Goal: Task Accomplishment & Management: Use online tool/utility

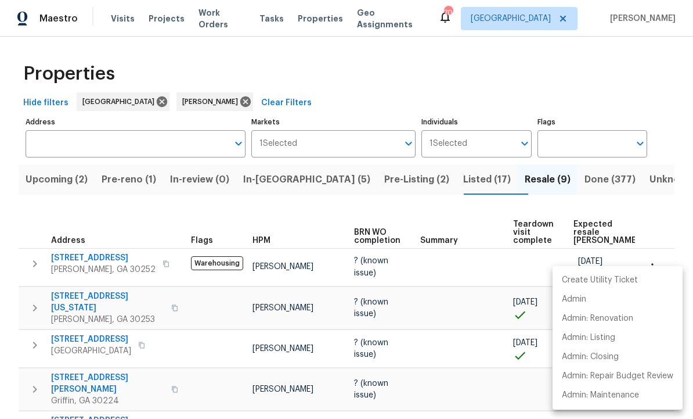
scroll to position [73, 0]
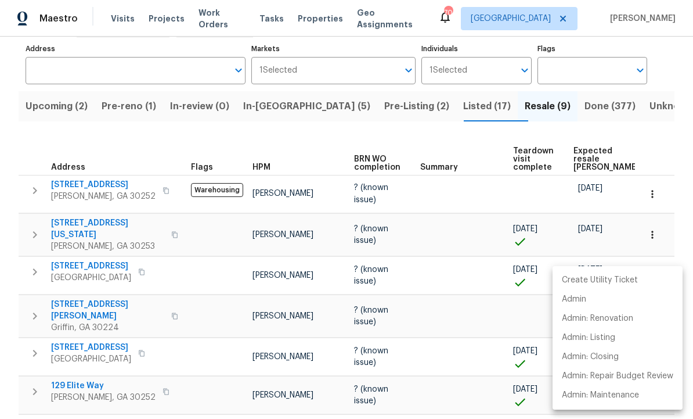
click at [363, 93] on div at bounding box center [346, 209] width 693 height 419
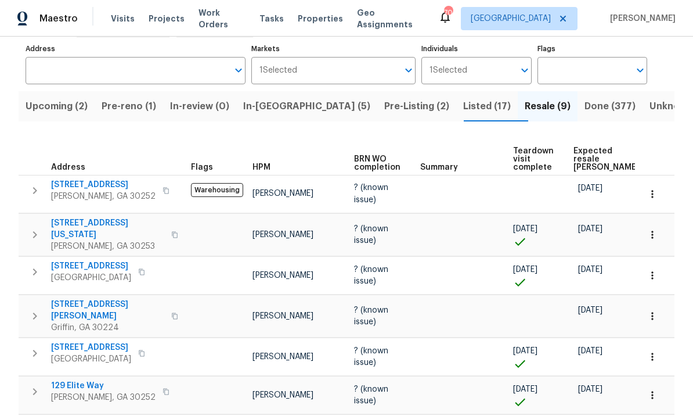
click at [384, 104] on span "Pre-Listing (2)" at bounding box center [416, 106] width 65 height 16
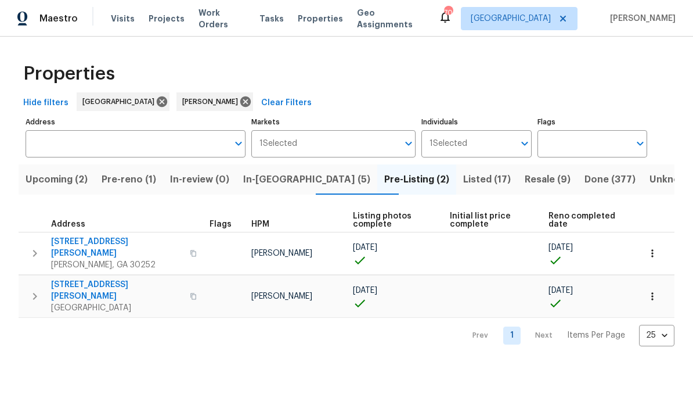
click at [98, 279] on span "230 Oak Meadows Pl" at bounding box center [117, 290] width 132 height 23
click at [79, 243] on span "111 Harper Rd" at bounding box center [117, 247] width 132 height 23
click at [297, 181] on span "In-reno (5)" at bounding box center [306, 179] width 127 height 16
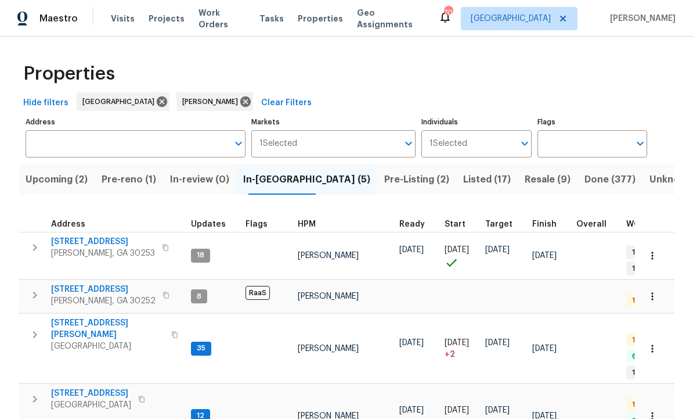
click at [114, 283] on span "260 Pleasant Grove Cir" at bounding box center [103, 289] width 105 height 12
click at [463, 174] on span "Listed (17)" at bounding box center [487, 179] width 48 height 16
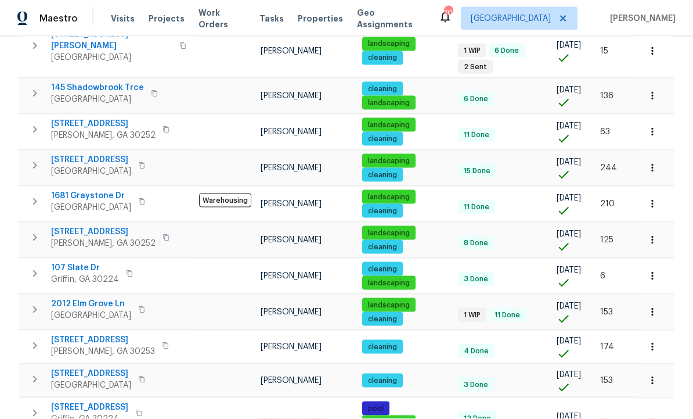
click at [33, 339] on icon "button" at bounding box center [35, 346] width 14 height 14
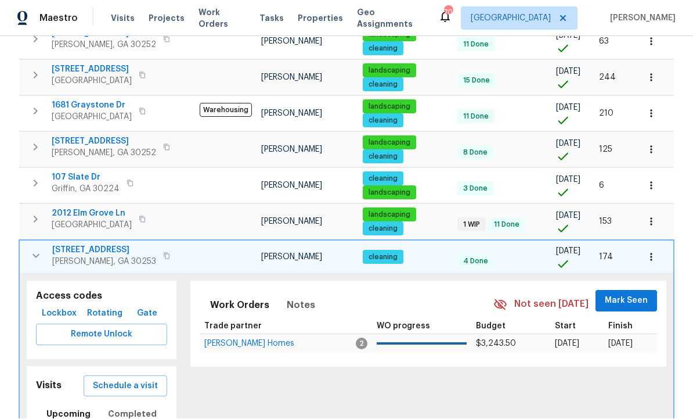
scroll to position [536, 0]
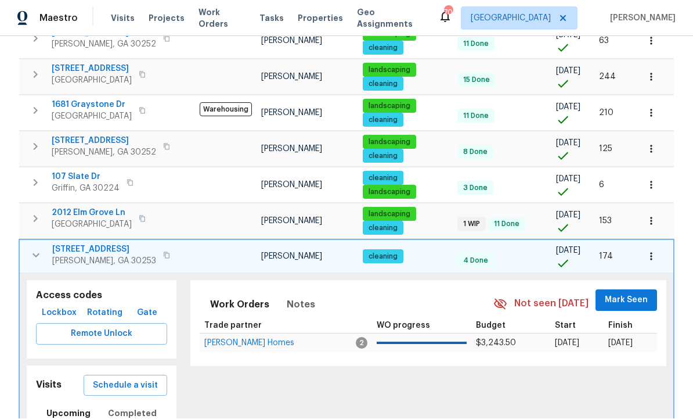
click at [141, 379] on span "Schedule a visit" at bounding box center [125, 386] width 65 height 15
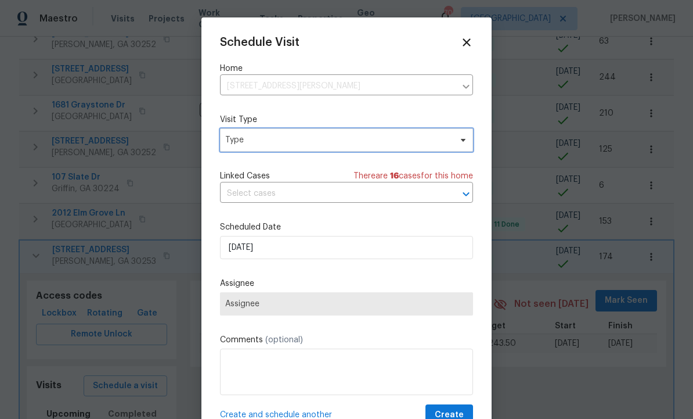
click at [298, 146] on span "Type" at bounding box center [338, 140] width 226 height 12
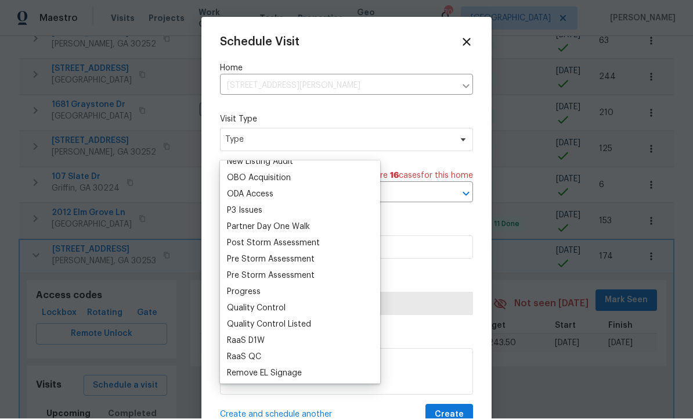
scroll to position [0, 0]
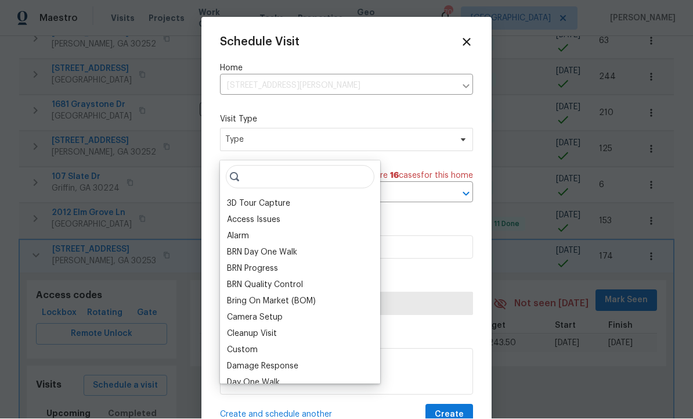
click at [260, 290] on div "BRN Quality Control" at bounding box center [300, 285] width 153 height 16
click at [274, 178] on input "search" at bounding box center [300, 176] width 149 height 23
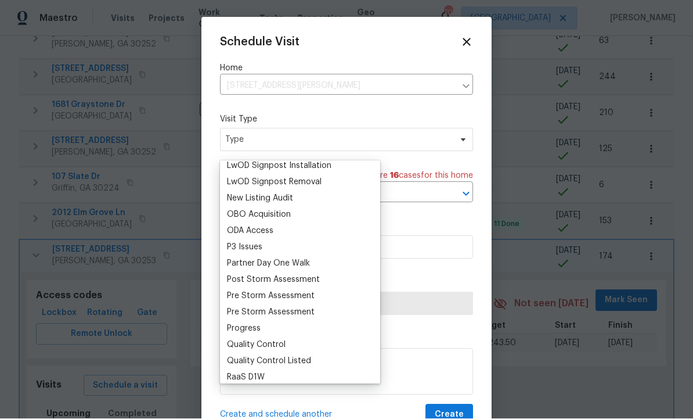
scroll to position [624, 0]
click at [260, 330] on div "Progress" at bounding box center [244, 328] width 34 height 12
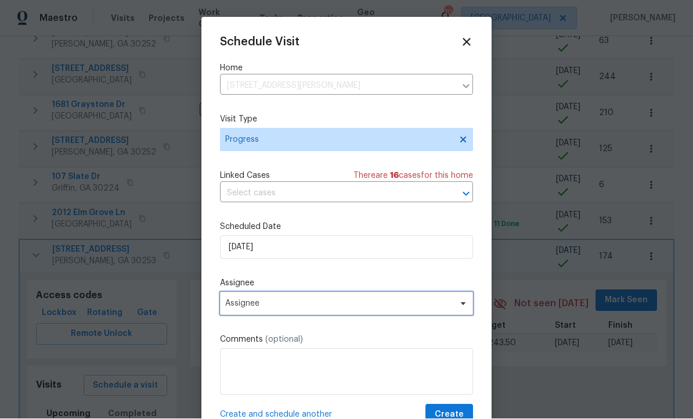
click at [365, 308] on span "Assignee" at bounding box center [339, 303] width 228 height 9
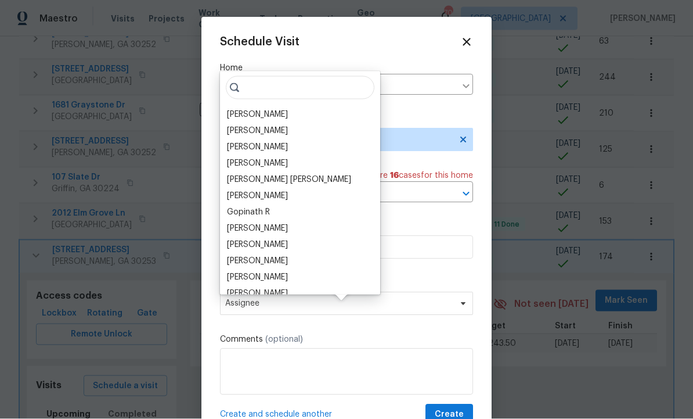
click at [291, 117] on div "[PERSON_NAME]" at bounding box center [300, 114] width 153 height 16
click at [295, 109] on div "[PERSON_NAME]" at bounding box center [300, 114] width 153 height 16
click at [314, 105] on div "Wesley Brooks Prem Kumar Anthony Andreala Taryn Tebbs Marcos Ricardo Resendiz M…" at bounding box center [300, 182] width 160 height 223
click at [275, 110] on div "[PERSON_NAME]" at bounding box center [257, 115] width 61 height 12
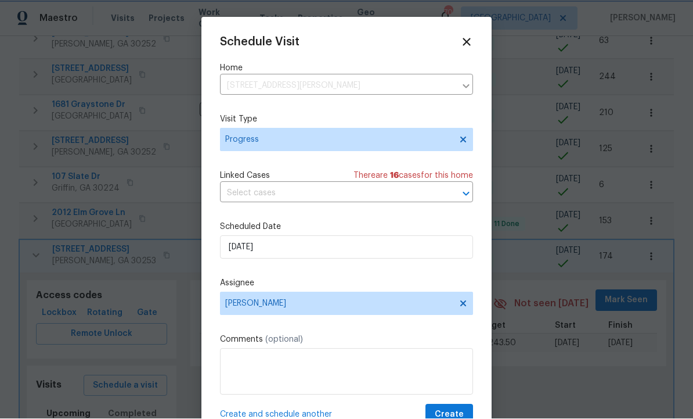
click at [445, 418] on span "Create" at bounding box center [449, 415] width 29 height 15
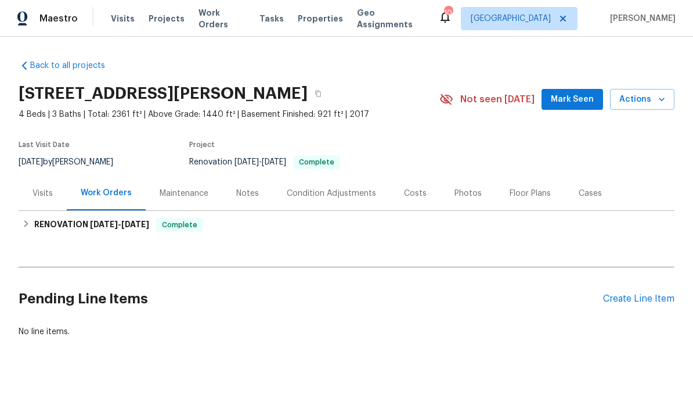
click at [584, 95] on span "Mark Seen" at bounding box center [572, 99] width 43 height 15
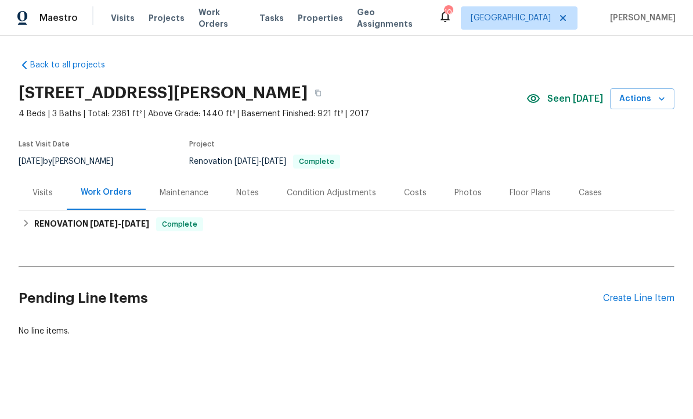
click at [106, 190] on div "Work Orders" at bounding box center [106, 193] width 51 height 12
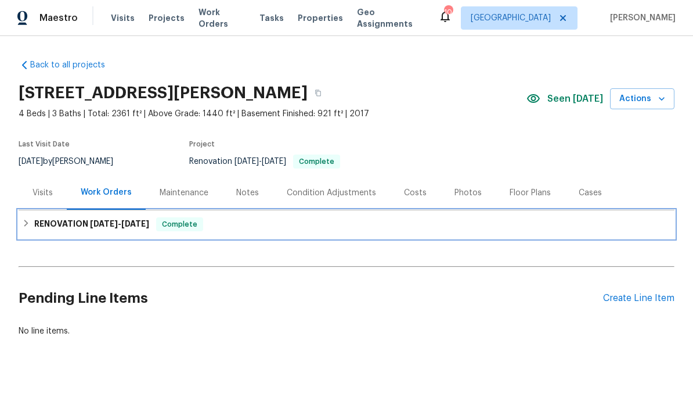
click at [125, 224] on span "10/1/25" at bounding box center [135, 224] width 28 height 8
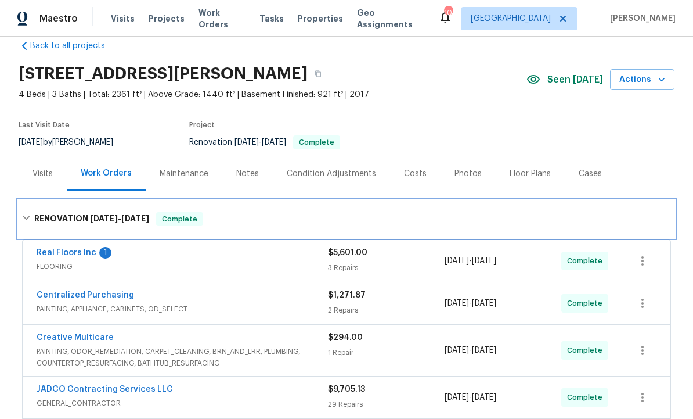
scroll to position [22, 0]
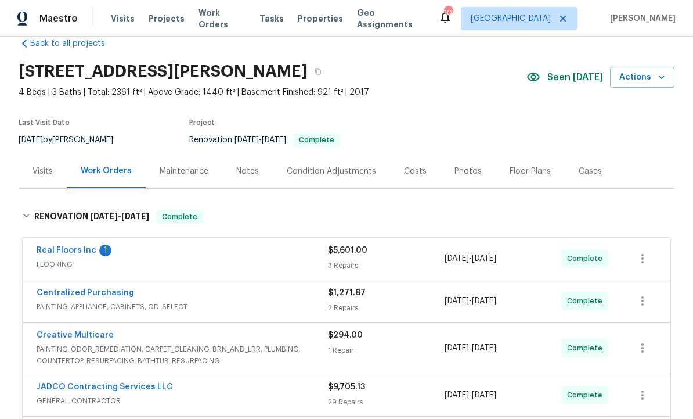
click at [81, 246] on link "Real Floors Inc" at bounding box center [67, 250] width 60 height 8
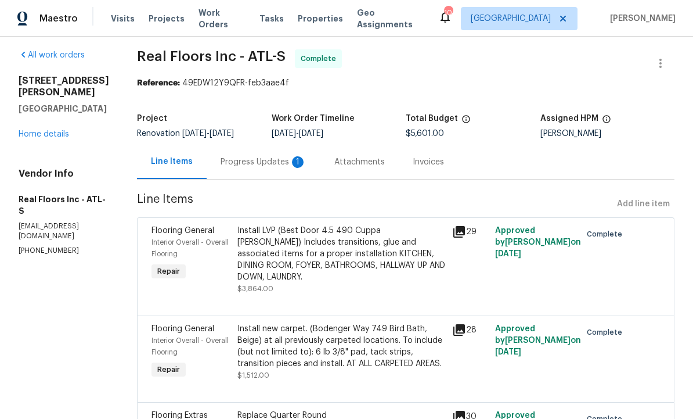
scroll to position [8, 0]
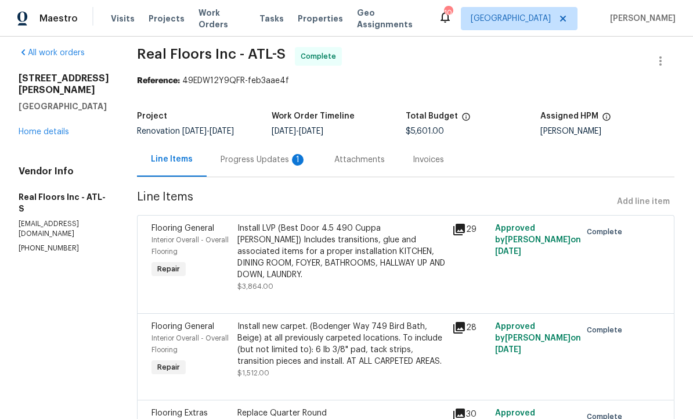
click at [255, 156] on div "Progress Updates 1" at bounding box center [264, 160] width 86 height 12
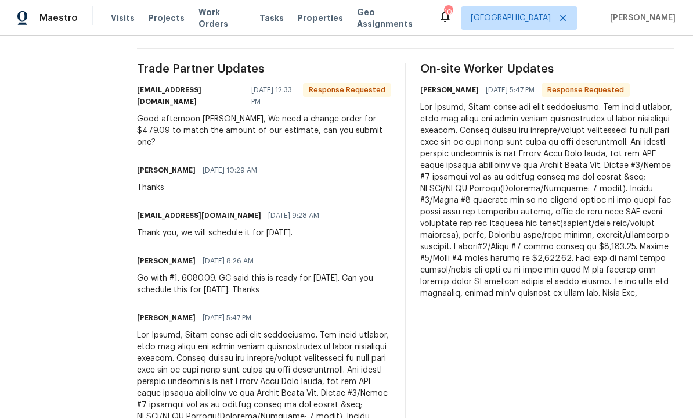
scroll to position [329, 0]
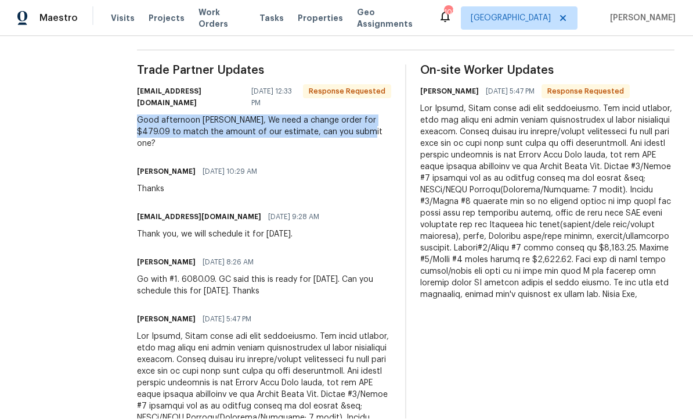
click at [311, 164] on div "Wesley Brooks 09/15/2025 10:29 AM Thanks" at bounding box center [264, 179] width 254 height 31
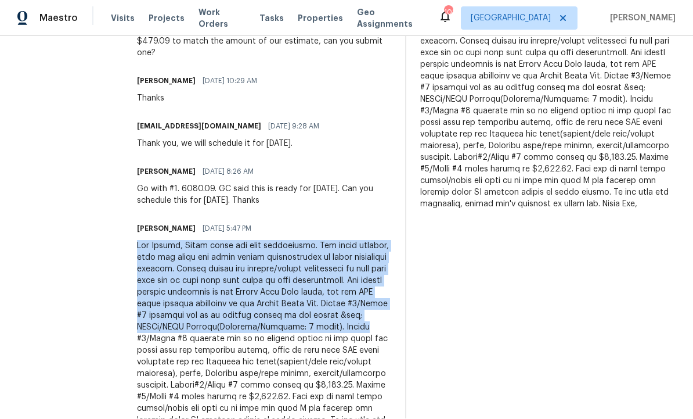
scroll to position [419, 0]
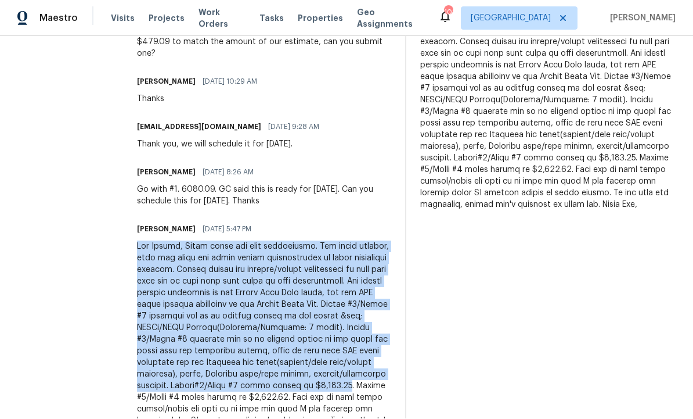
copy div "Hey Wesley, Below there are four attachments. Two being layouts, then the other…"
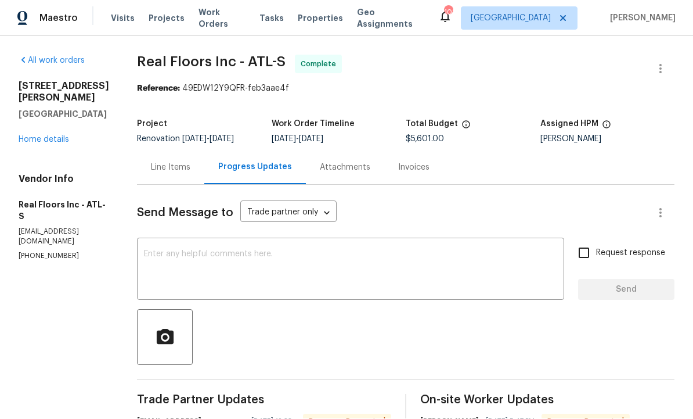
scroll to position [0, 0]
click at [170, 162] on div "Line Items" at bounding box center [170, 168] width 39 height 12
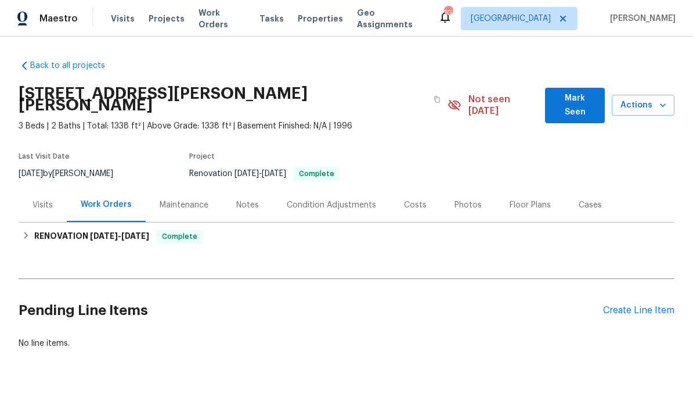
click at [577, 102] on span "Mark Seen" at bounding box center [575, 105] width 41 height 28
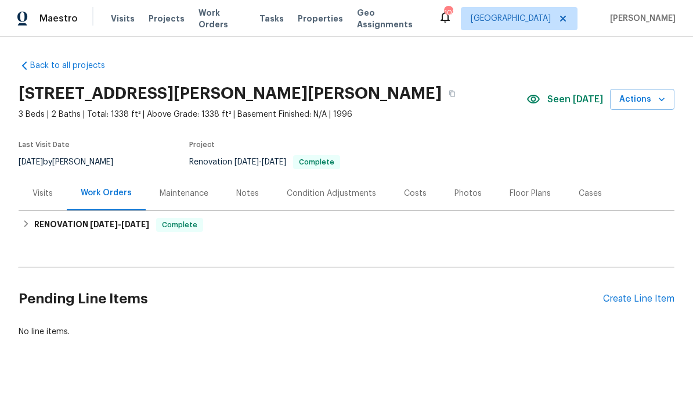
click at [174, 197] on div "Maintenance" at bounding box center [184, 194] width 49 height 12
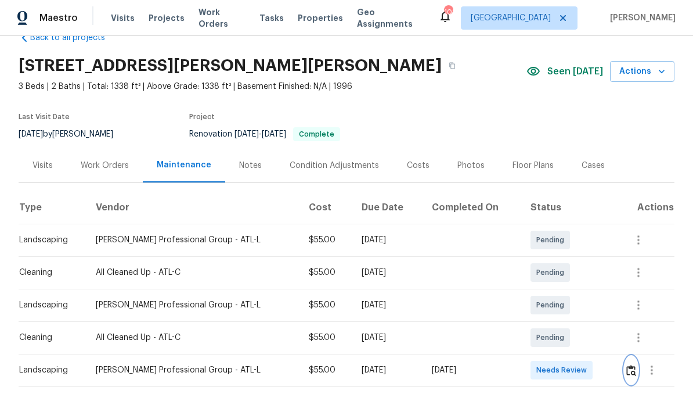
click at [633, 369] on img "button" at bounding box center [632, 370] width 10 height 11
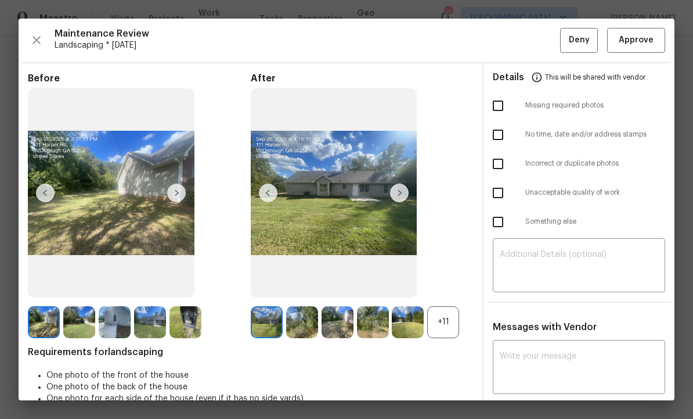
click at [401, 199] on img at bounding box center [399, 192] width 19 height 19
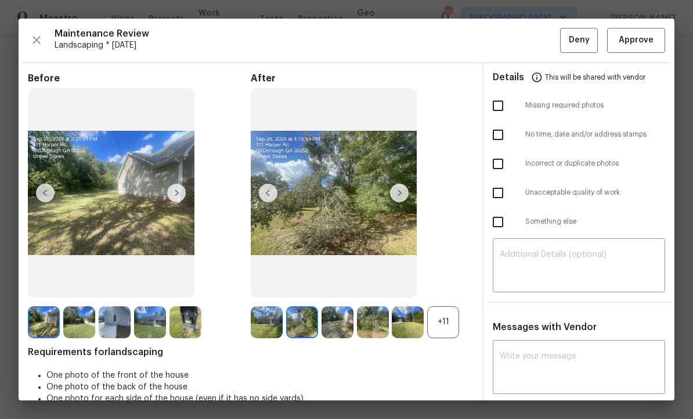
click at [401, 200] on img at bounding box center [399, 192] width 19 height 19
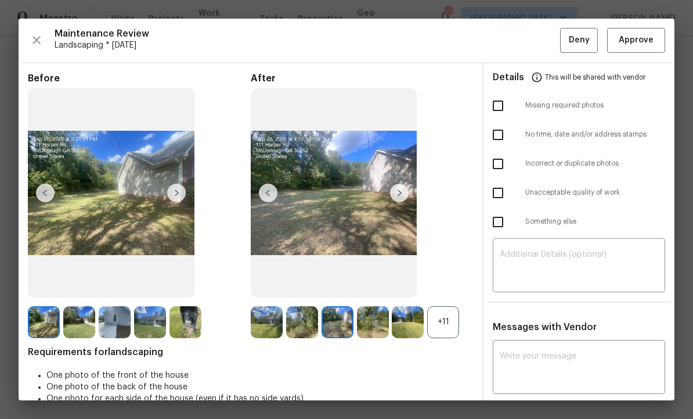
click at [398, 199] on img at bounding box center [399, 192] width 19 height 19
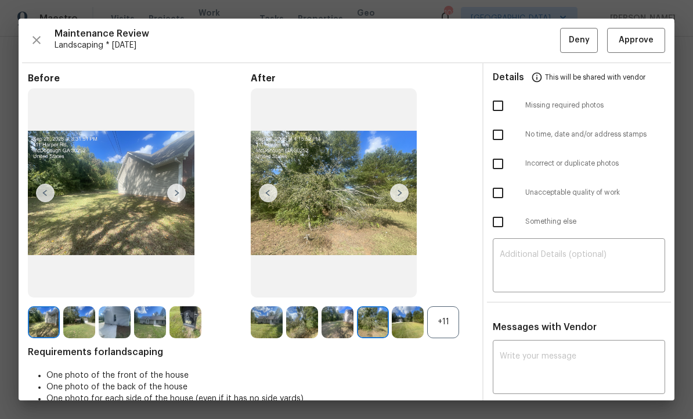
click at [398, 199] on img at bounding box center [399, 192] width 19 height 19
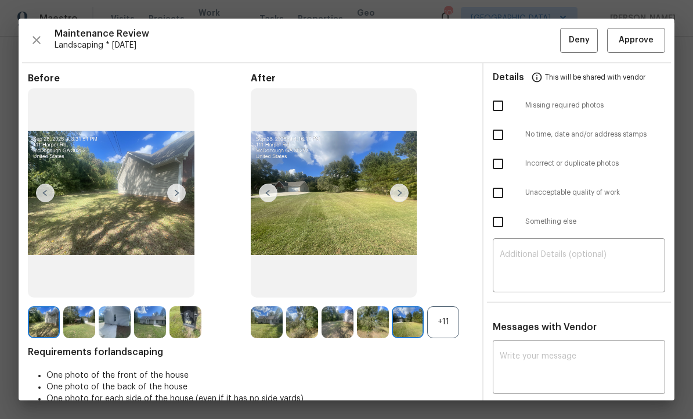
click at [401, 197] on img at bounding box center [399, 192] width 19 height 19
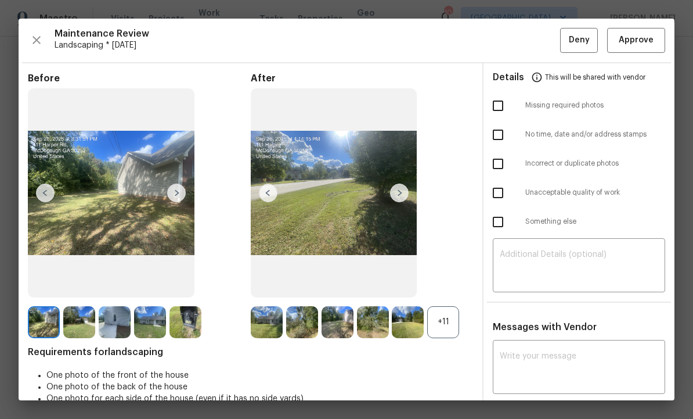
click at [405, 198] on img at bounding box center [399, 192] width 19 height 19
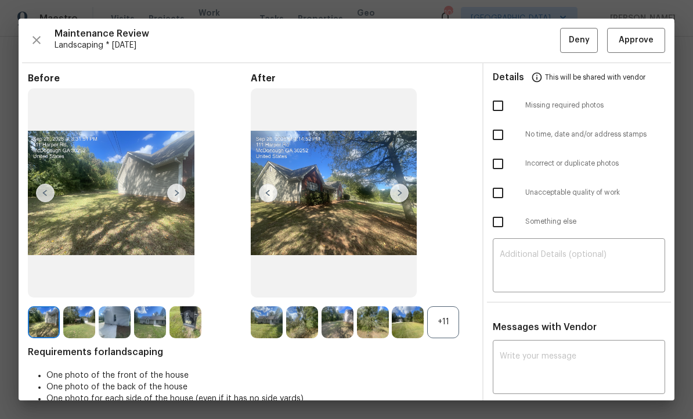
click at [402, 200] on img at bounding box center [399, 192] width 19 height 19
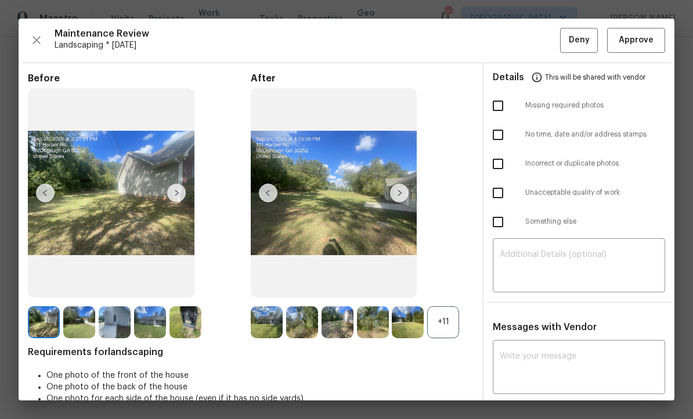
click at [398, 201] on img at bounding box center [399, 192] width 19 height 19
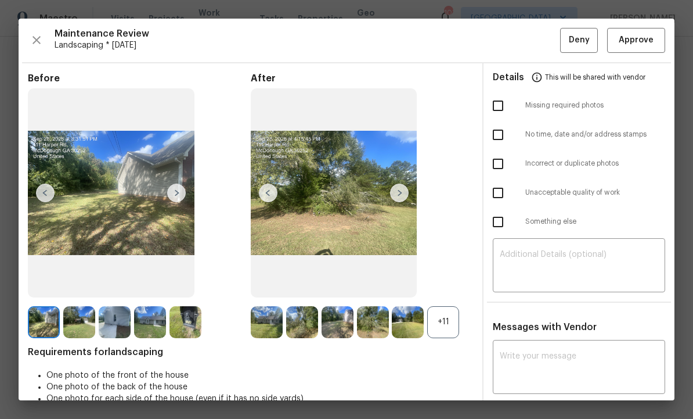
click at [399, 196] on img at bounding box center [399, 192] width 19 height 19
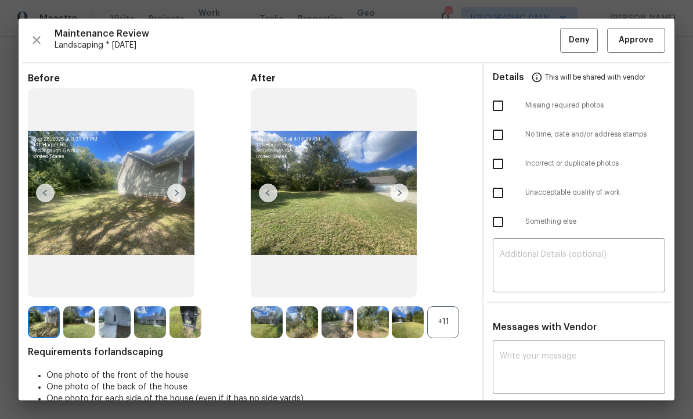
click at [399, 195] on img at bounding box center [399, 192] width 19 height 19
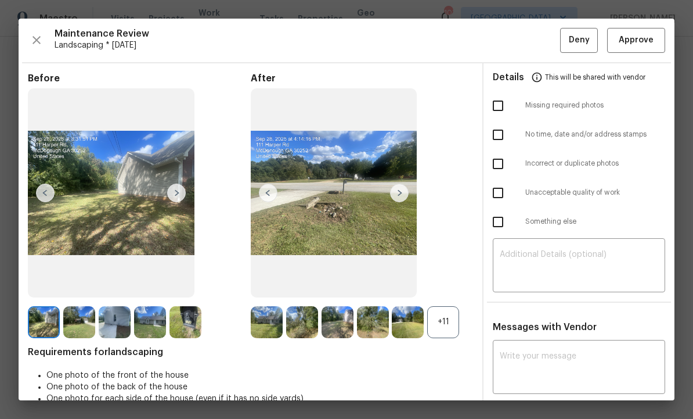
click at [403, 202] on img at bounding box center [399, 192] width 19 height 19
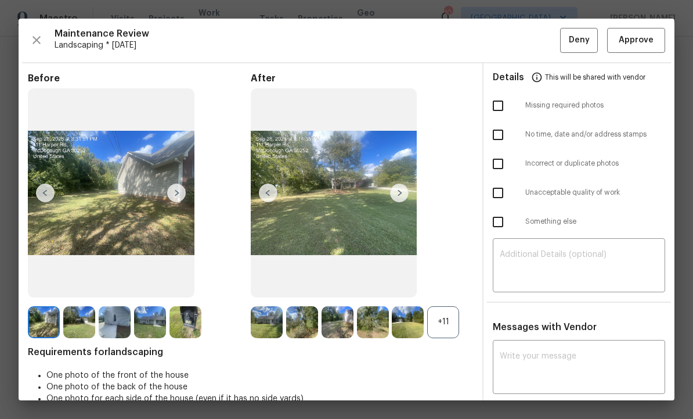
click at [401, 201] on img at bounding box center [399, 192] width 19 height 19
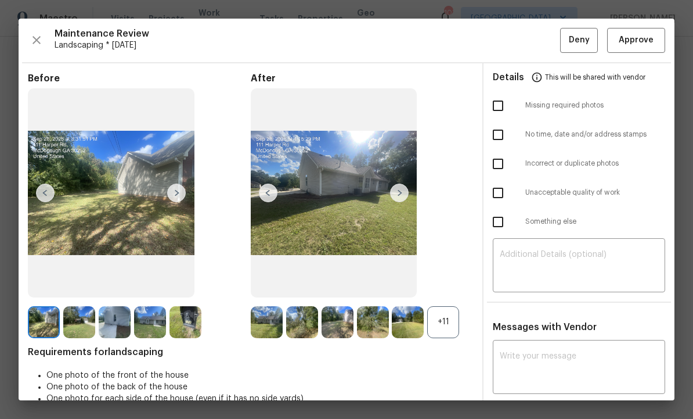
click at [402, 198] on img at bounding box center [399, 192] width 19 height 19
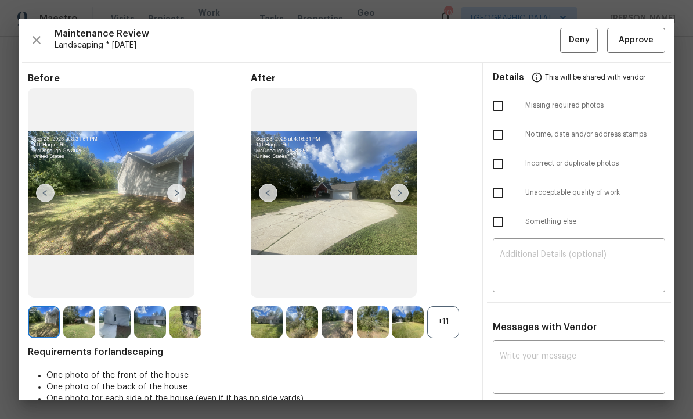
click at [370, 418] on div "Before After +11 Requirements for landscaping One photo of the front of the hou…" at bounding box center [250, 259] width 445 height 372
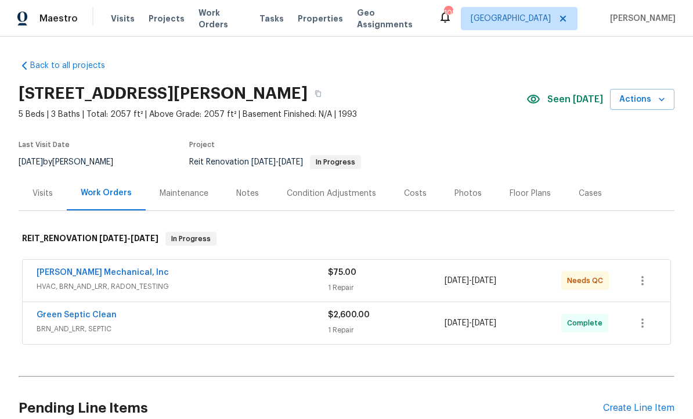
click at [92, 271] on link "[PERSON_NAME] Mechanical, Inc" at bounding box center [103, 272] width 132 height 8
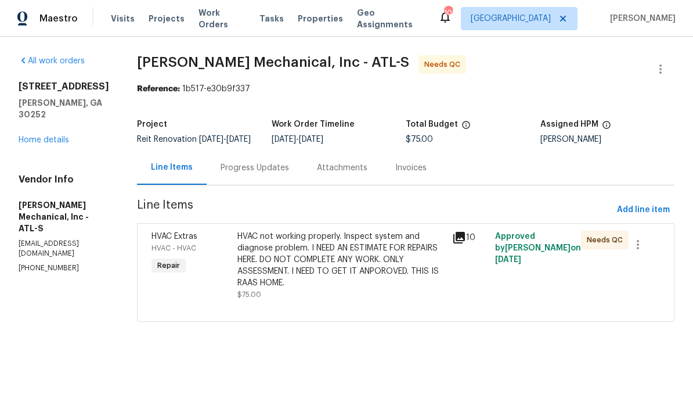
click at [516, 283] on div "Approved by Cynthia Herriott on 9/23/2025" at bounding box center [535, 265] width 86 height 77
click at [391, 279] on div "HVAC not working properly. Inspect system and diagnose problem. I NEED AN ESTIM…" at bounding box center [341, 260] width 208 height 58
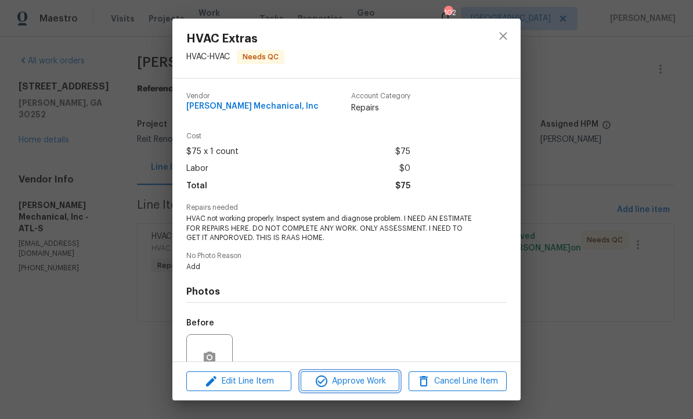
click at [345, 386] on span "Approve Work" at bounding box center [349, 381] width 91 height 15
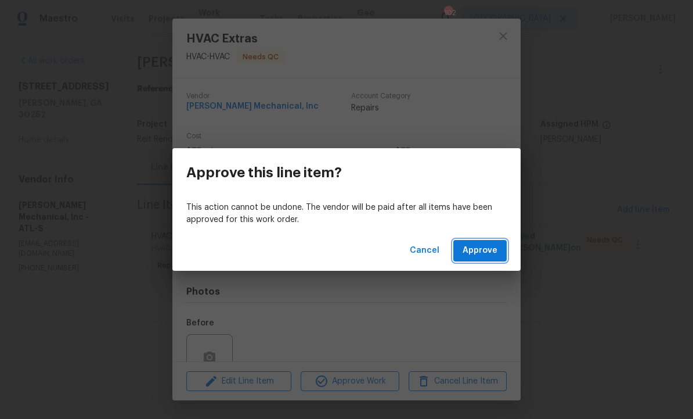
click at [482, 247] on span "Approve" at bounding box center [480, 250] width 35 height 15
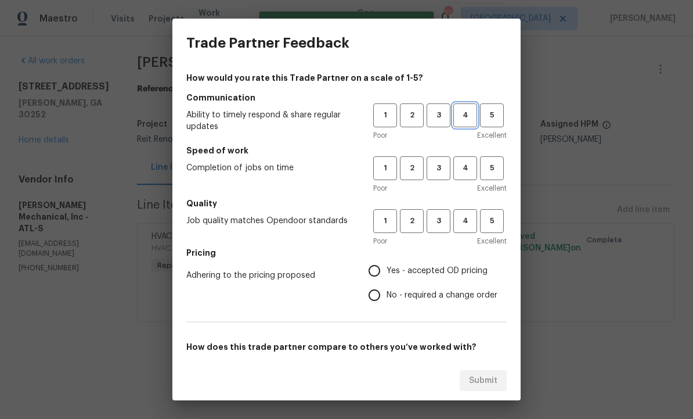
click at [467, 122] on button "4" at bounding box center [465, 115] width 24 height 24
click at [469, 171] on span "4" at bounding box center [465, 167] width 21 height 13
click at [463, 221] on span "4" at bounding box center [465, 220] width 21 height 13
click at [376, 269] on input "Yes - accepted OD pricing" at bounding box center [374, 270] width 24 height 24
radio input "true"
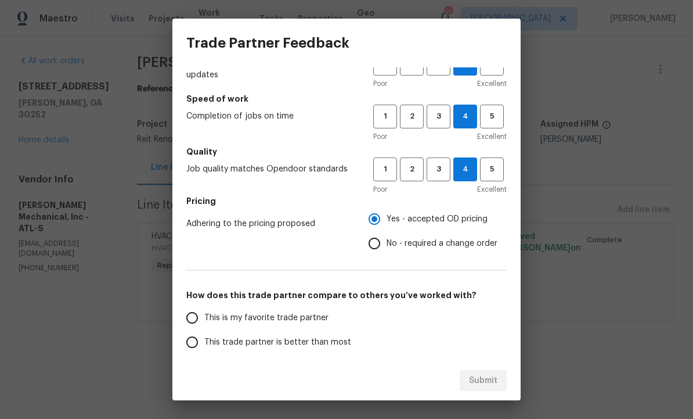
scroll to position [66, 0]
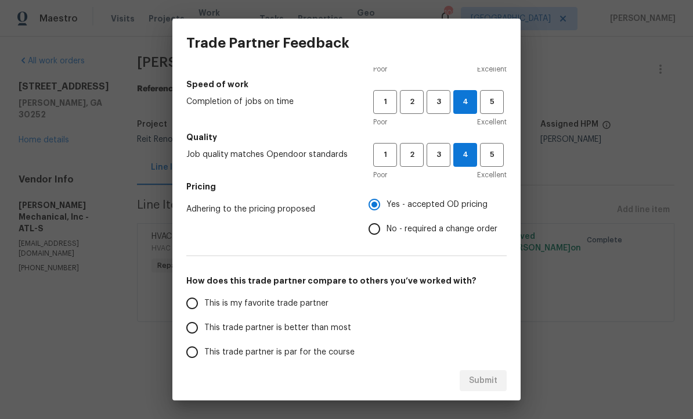
click at [193, 326] on input "This trade partner is better than most" at bounding box center [192, 327] width 24 height 24
click at [489, 382] on span "Submit" at bounding box center [483, 380] width 28 height 15
radio input "true"
